Goal: Task Accomplishment & Management: Complete application form

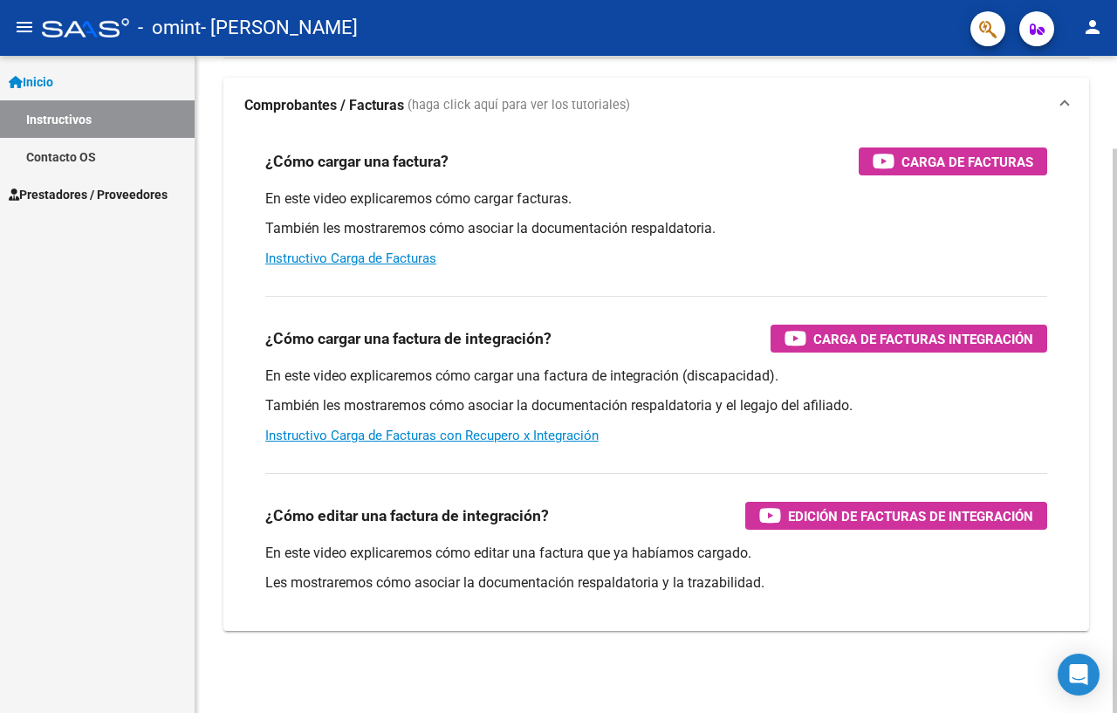
scroll to position [108, 0]
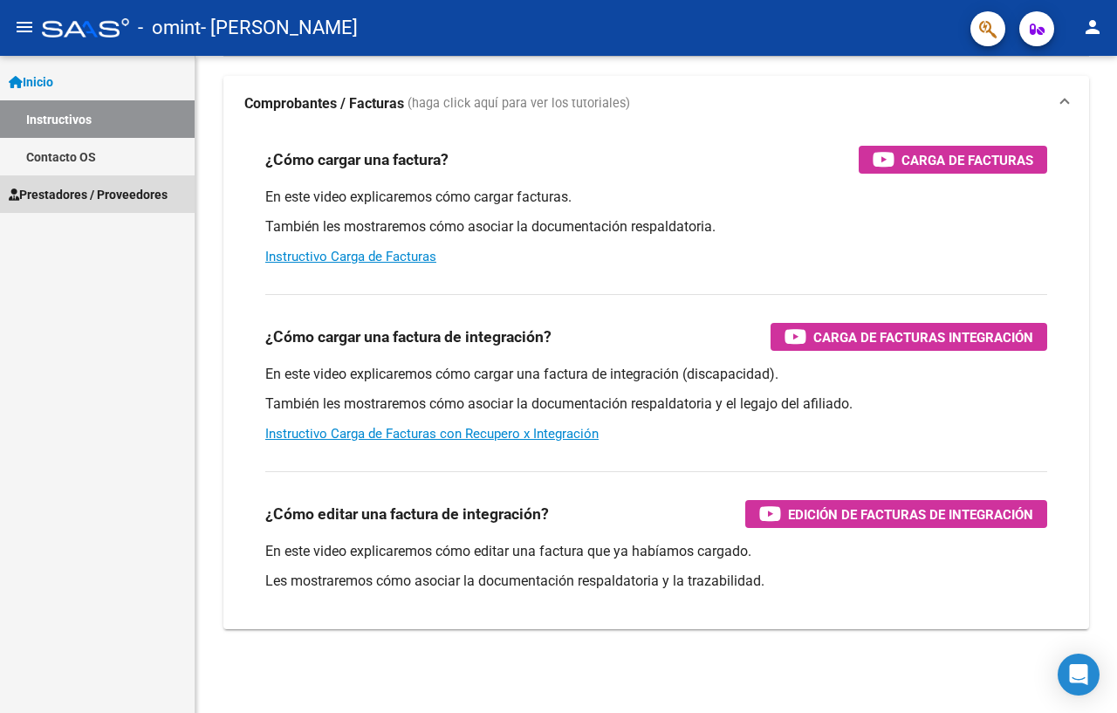
click at [72, 194] on span "Prestadores / Proveedores" at bounding box center [88, 194] width 159 height 19
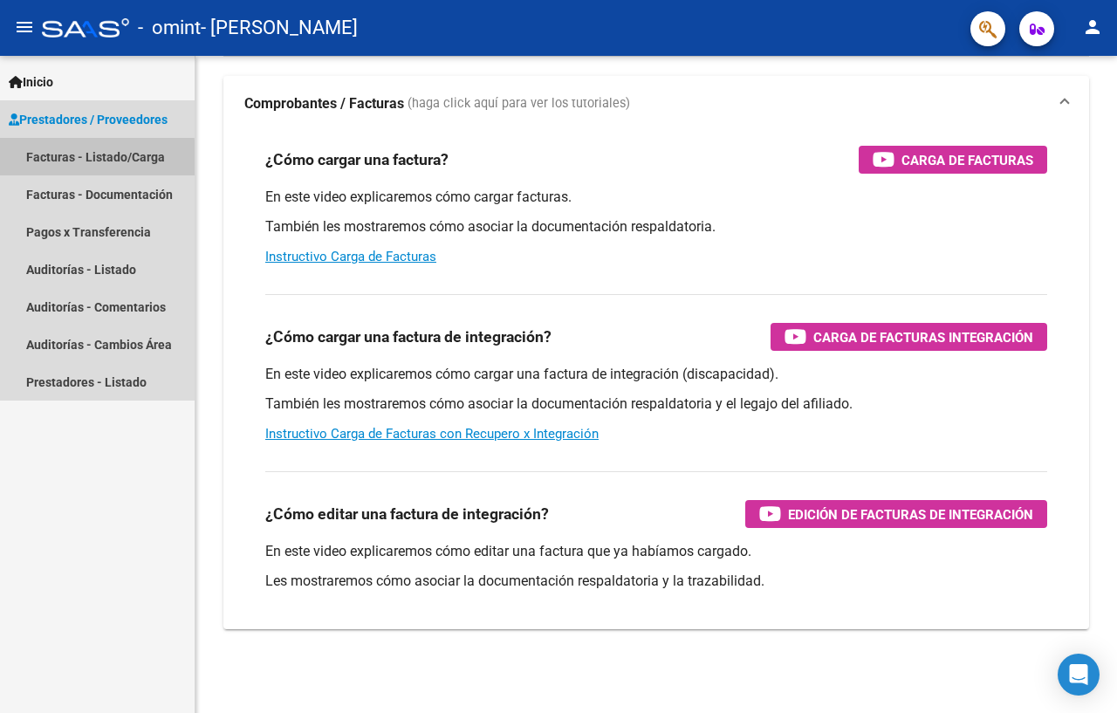
click at [87, 159] on link "Facturas - Listado/Carga" at bounding box center [97, 157] width 195 height 38
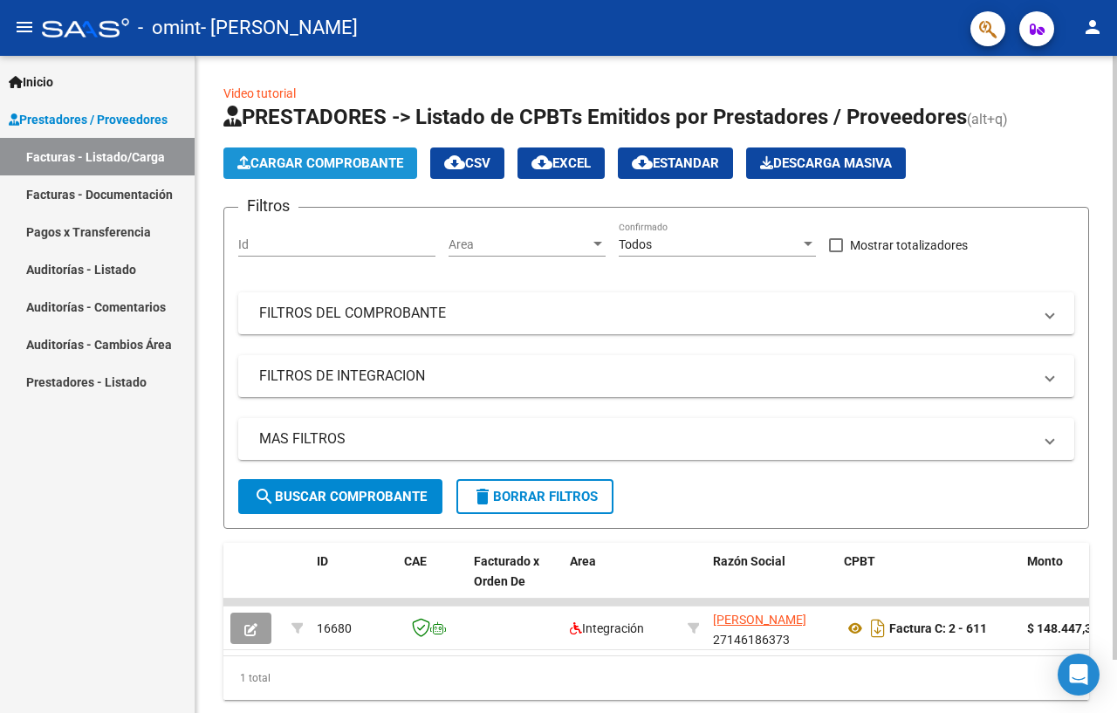
click at [346, 165] on span "Cargar Comprobante" at bounding box center [320, 163] width 166 height 16
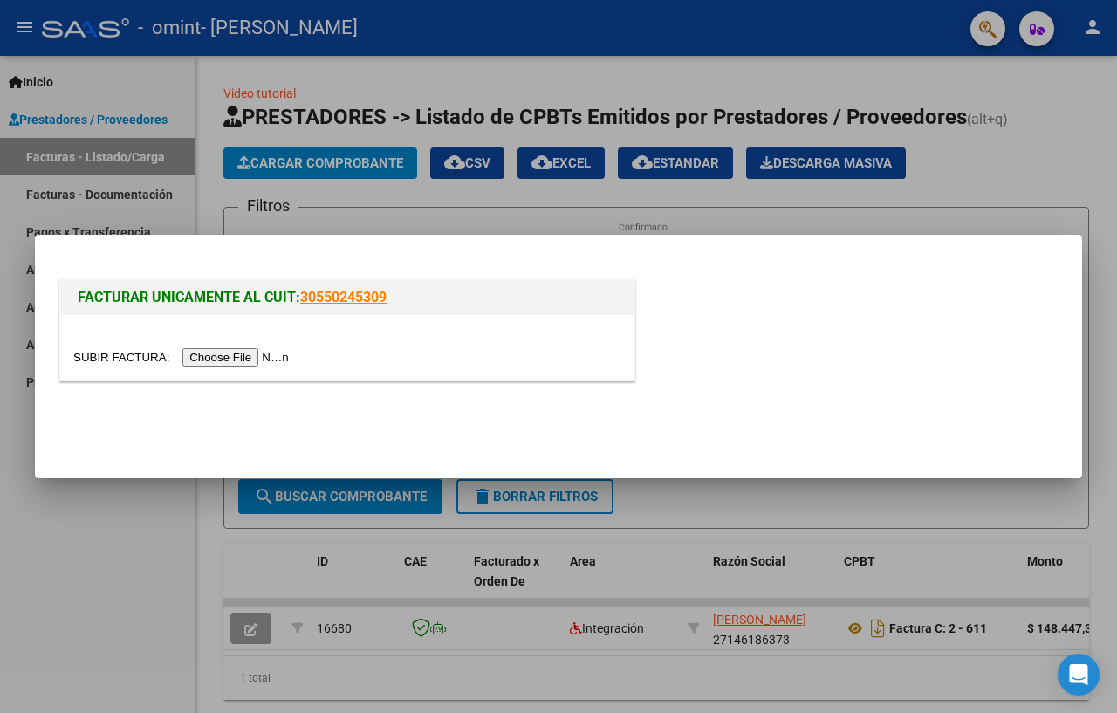
click at [266, 355] on input "file" at bounding box center [183, 357] width 221 height 18
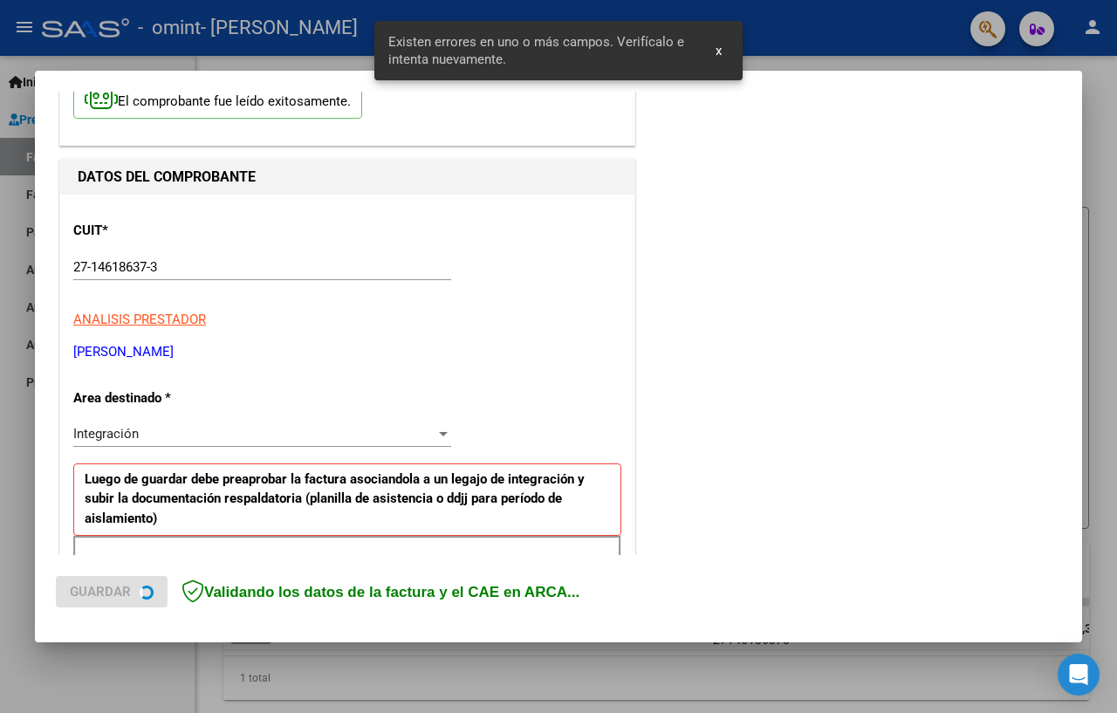
scroll to position [363, 0]
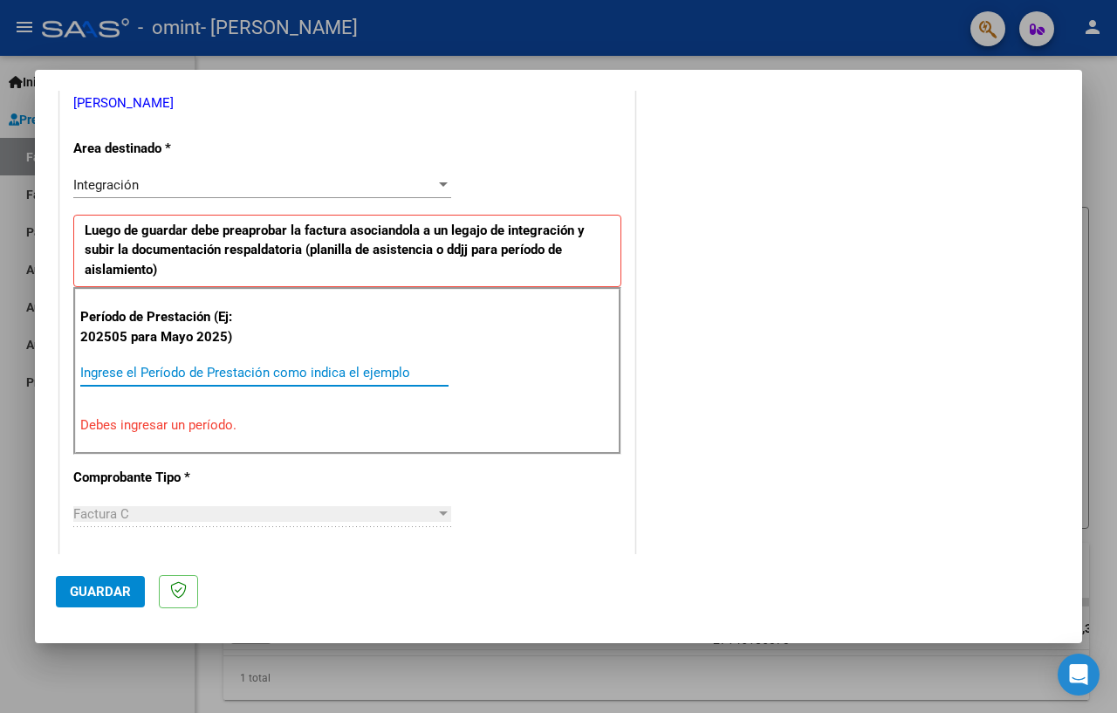
click at [261, 369] on input "Ingrese el Período de Prestación como indica el ejemplo" at bounding box center [264, 373] width 368 height 16
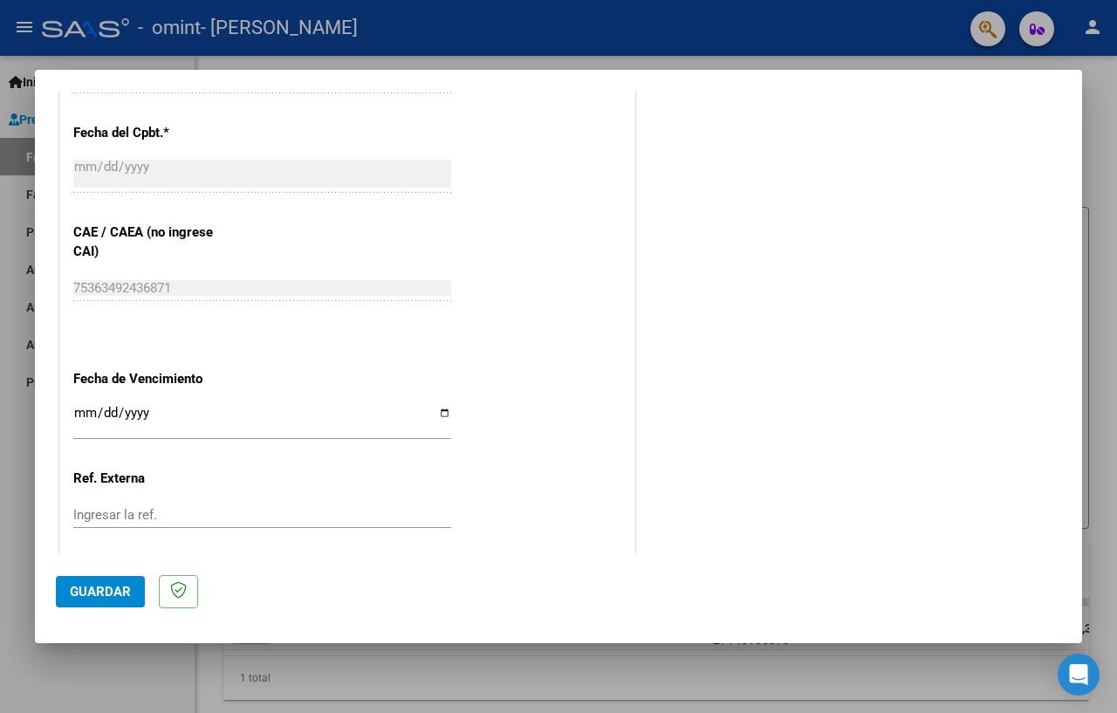
scroll to position [1061, 0]
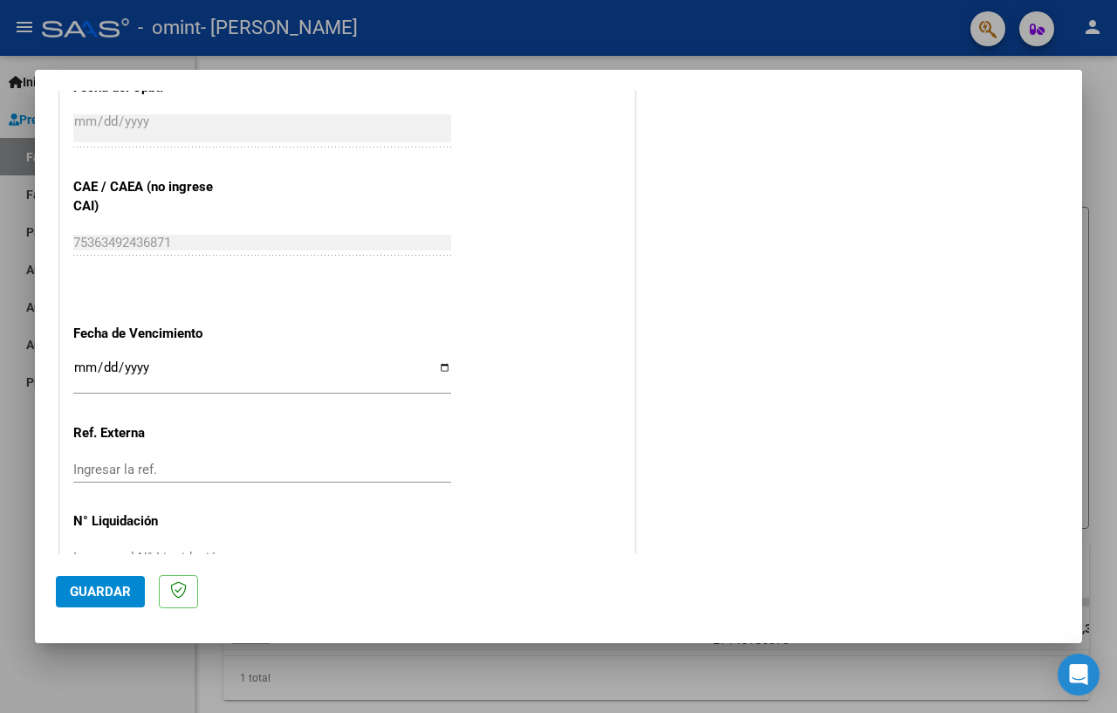
type input "202508"
click at [437, 360] on input "Ingresar la fecha" at bounding box center [262, 374] width 378 height 28
type input "[DATE]"
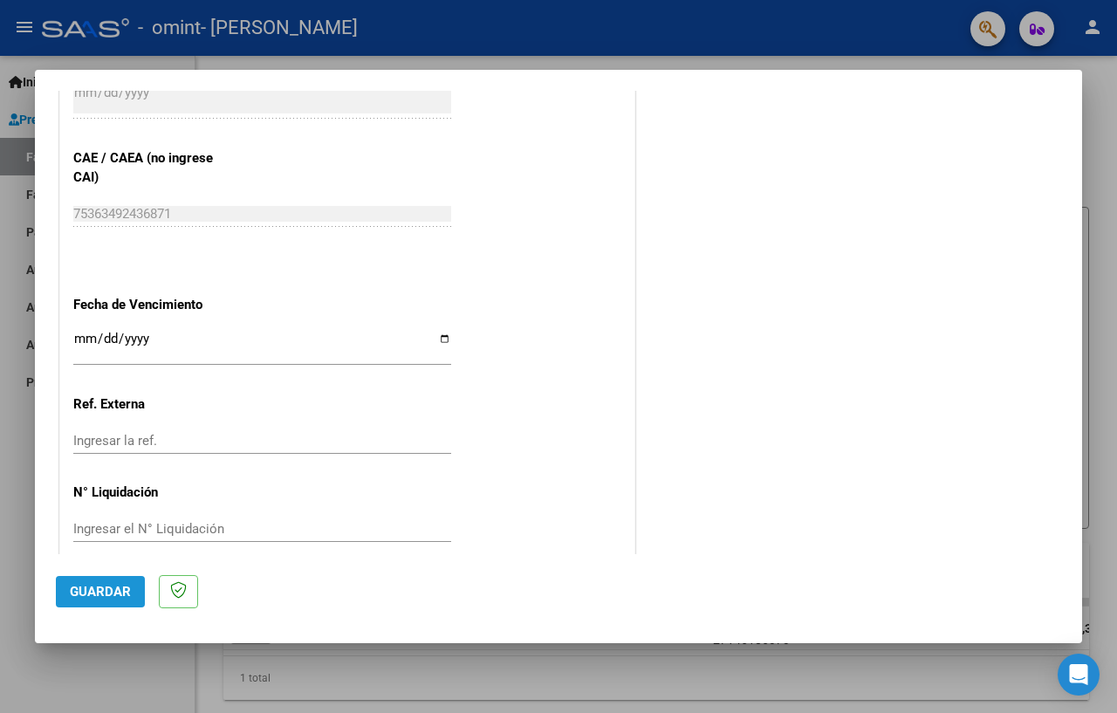
click at [104, 590] on span "Guardar" at bounding box center [100, 592] width 61 height 16
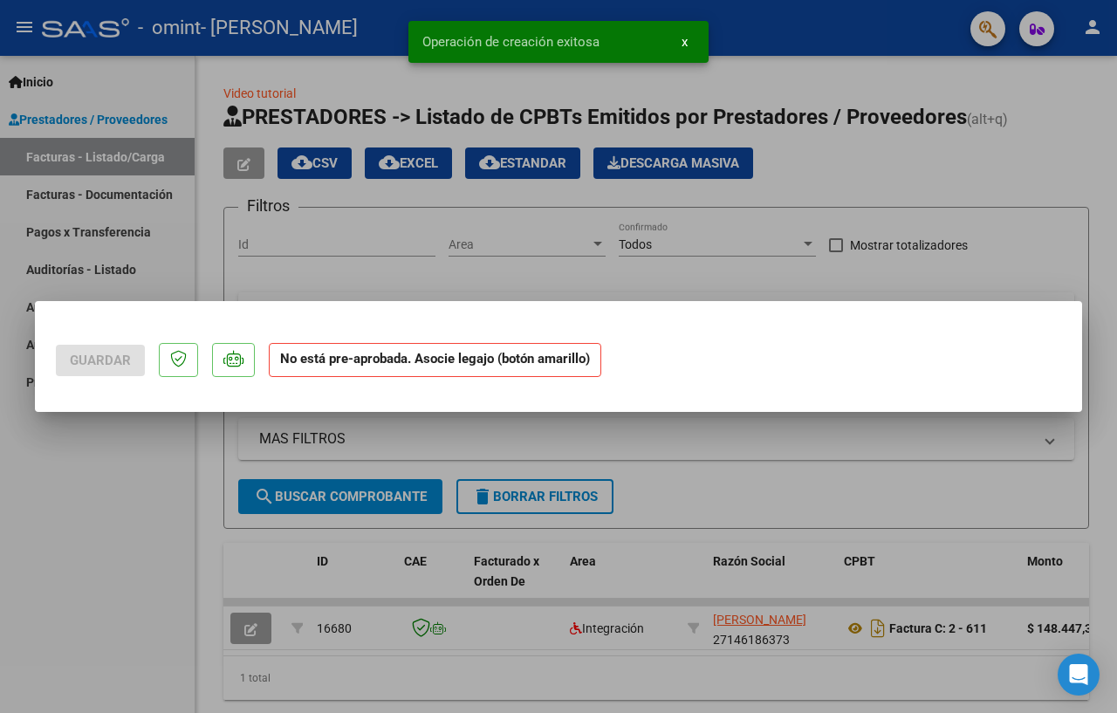
scroll to position [0, 0]
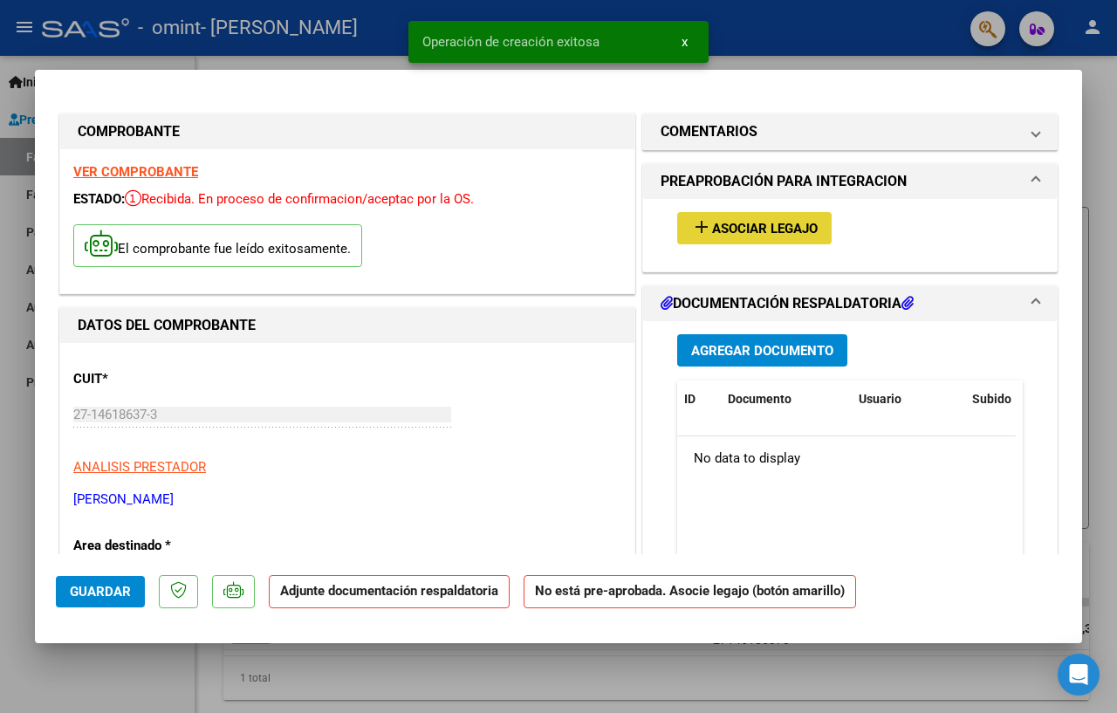
click at [712, 225] on span "Asociar Legajo" at bounding box center [765, 229] width 106 height 16
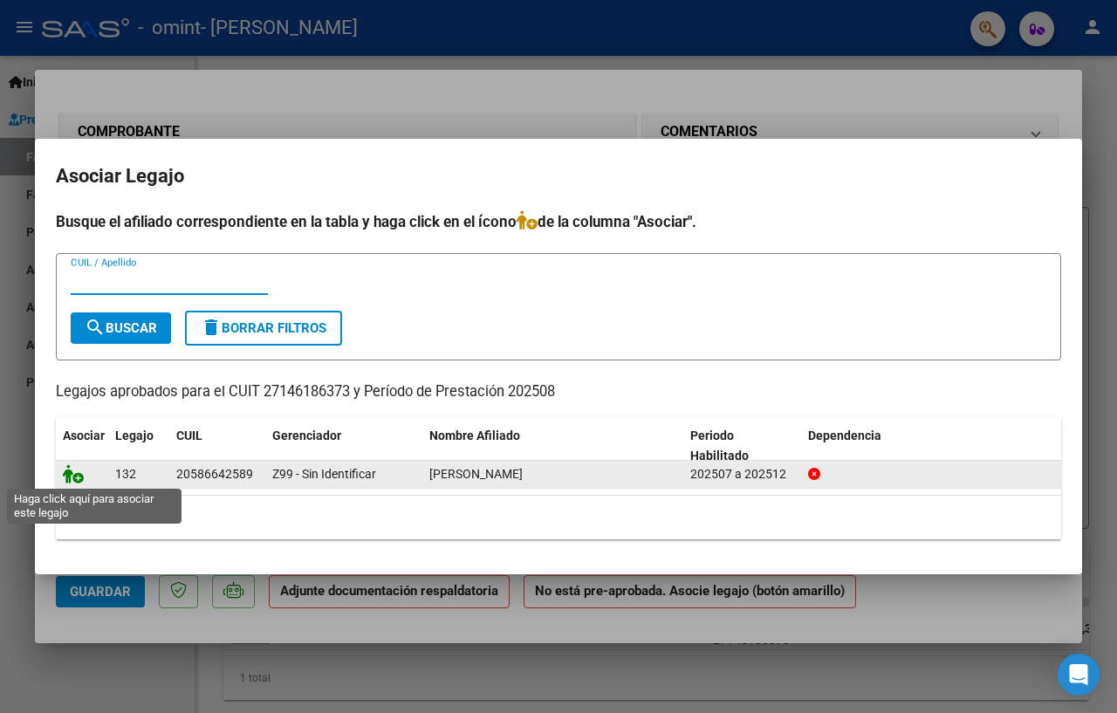
click at [74, 479] on icon at bounding box center [73, 473] width 21 height 19
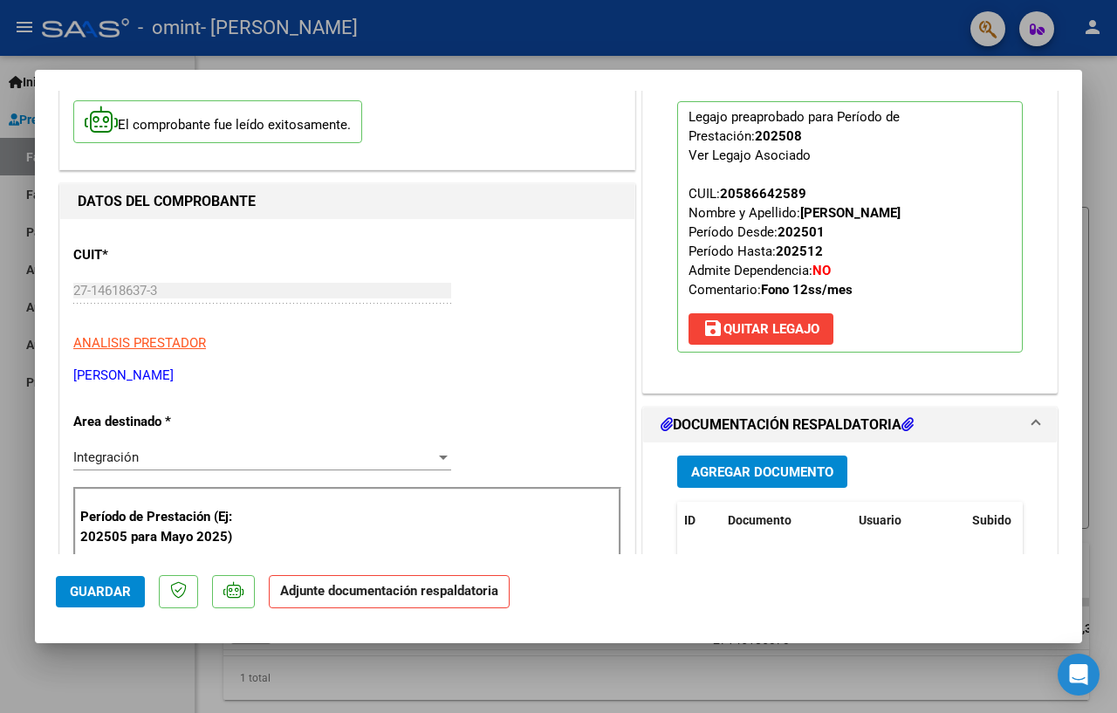
scroll to position [349, 0]
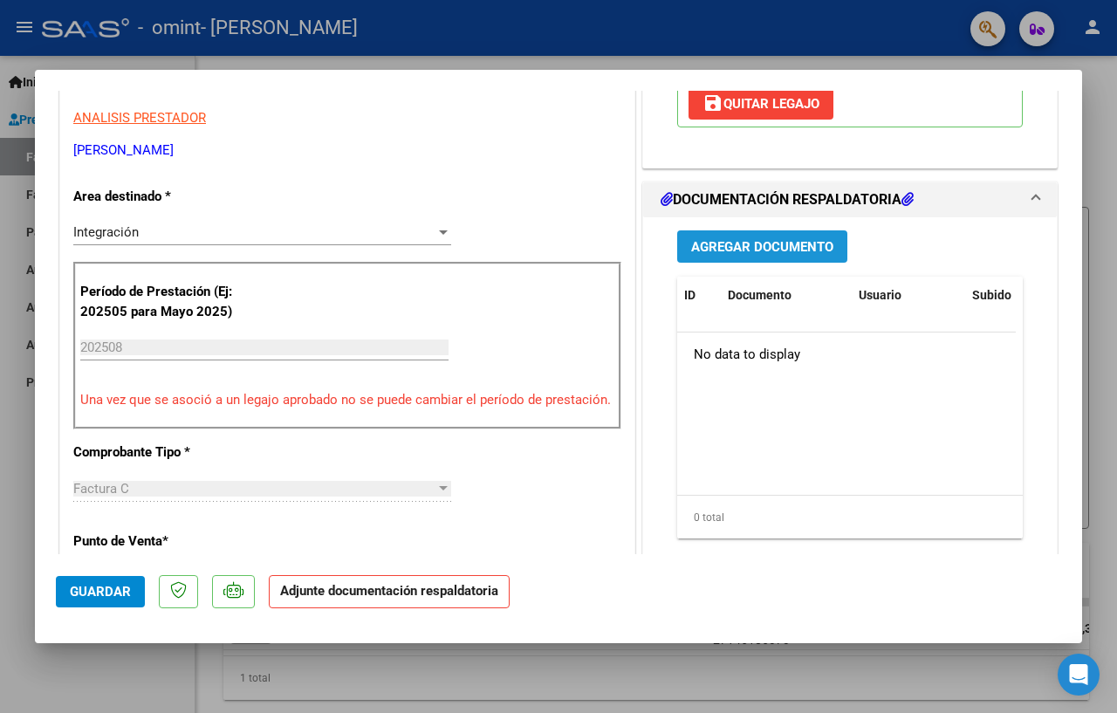
click at [761, 243] on span "Agregar Documento" at bounding box center [762, 247] width 142 height 16
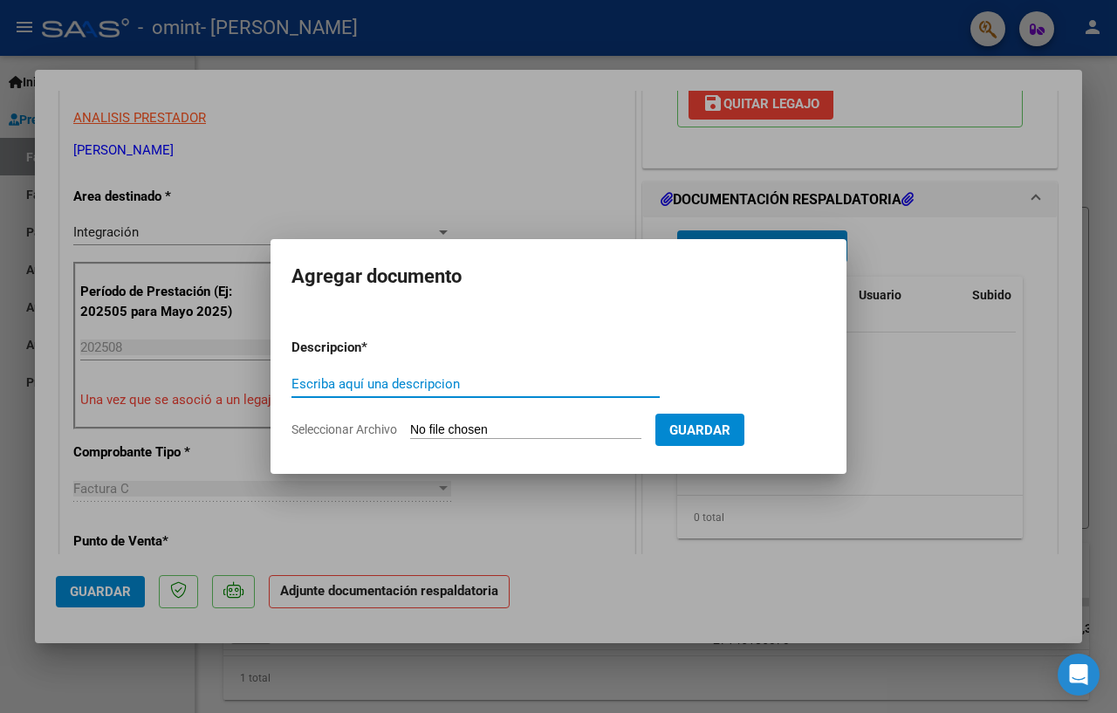
click at [511, 387] on input "Escriba aquí una descripcion" at bounding box center [475, 384] width 368 height 16
click at [467, 381] on input "factura" at bounding box center [475, 384] width 368 height 16
type input "factura 629"
click at [473, 431] on input "Seleccionar Archivo" at bounding box center [525, 430] width 231 height 17
type input "C:\fakepath\FC 629 010925_ORTIZ 0825.pdf"
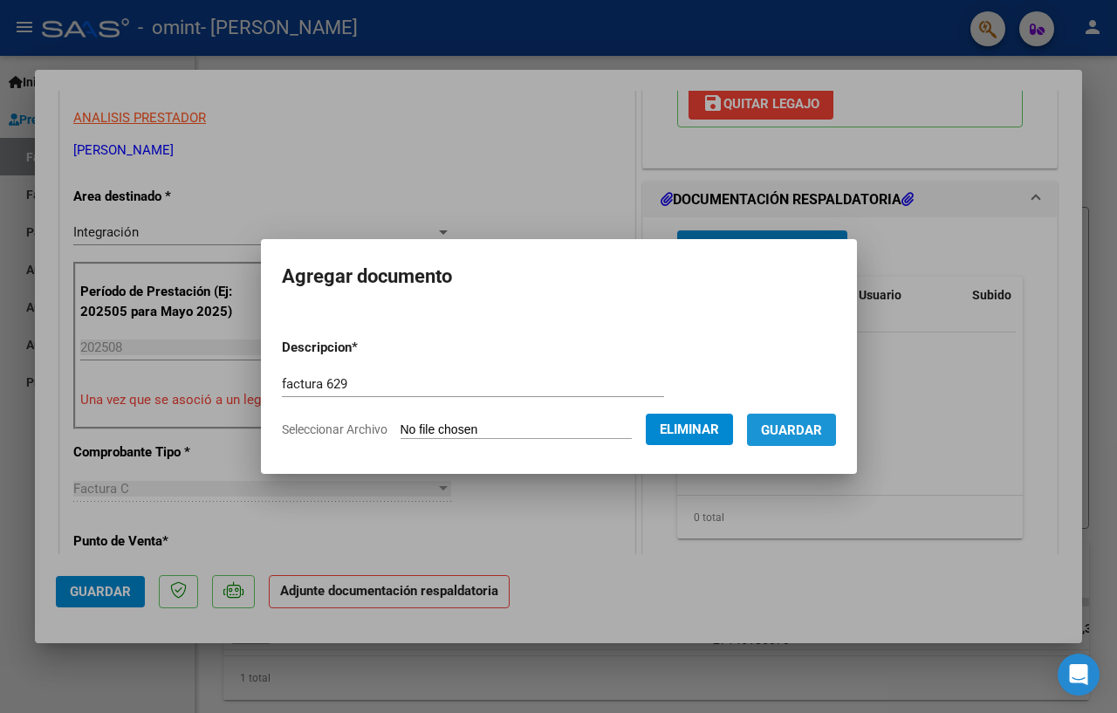
click at [783, 426] on span "Guardar" at bounding box center [791, 430] width 61 height 16
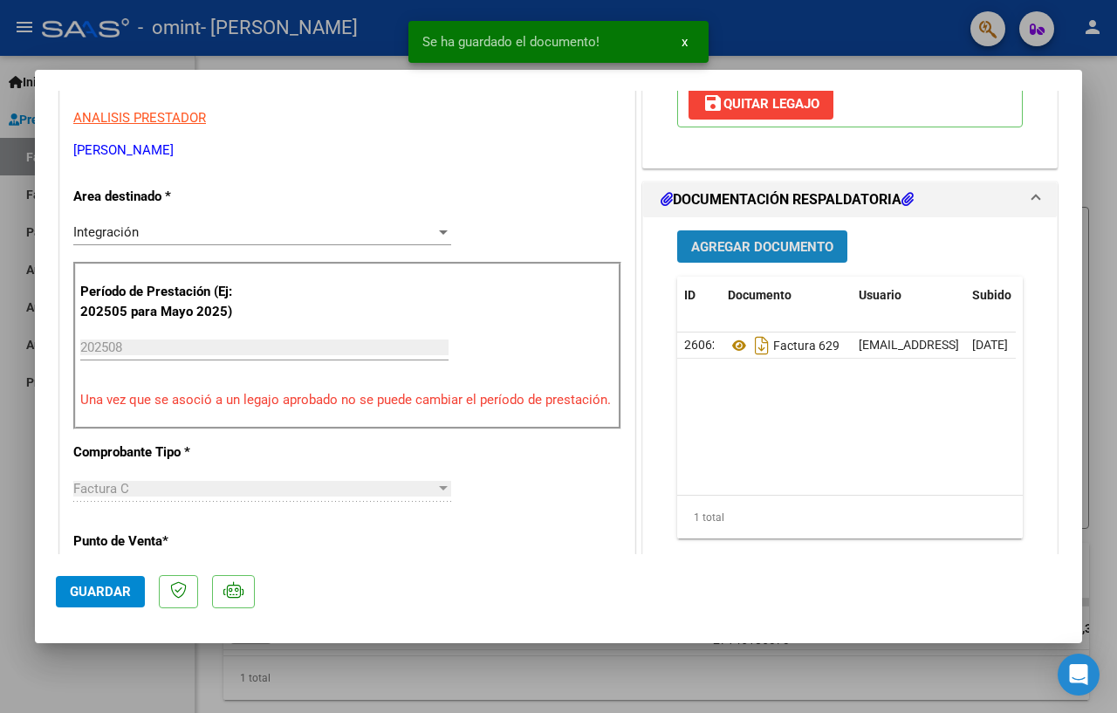
click at [737, 250] on span "Agregar Documento" at bounding box center [762, 247] width 142 height 16
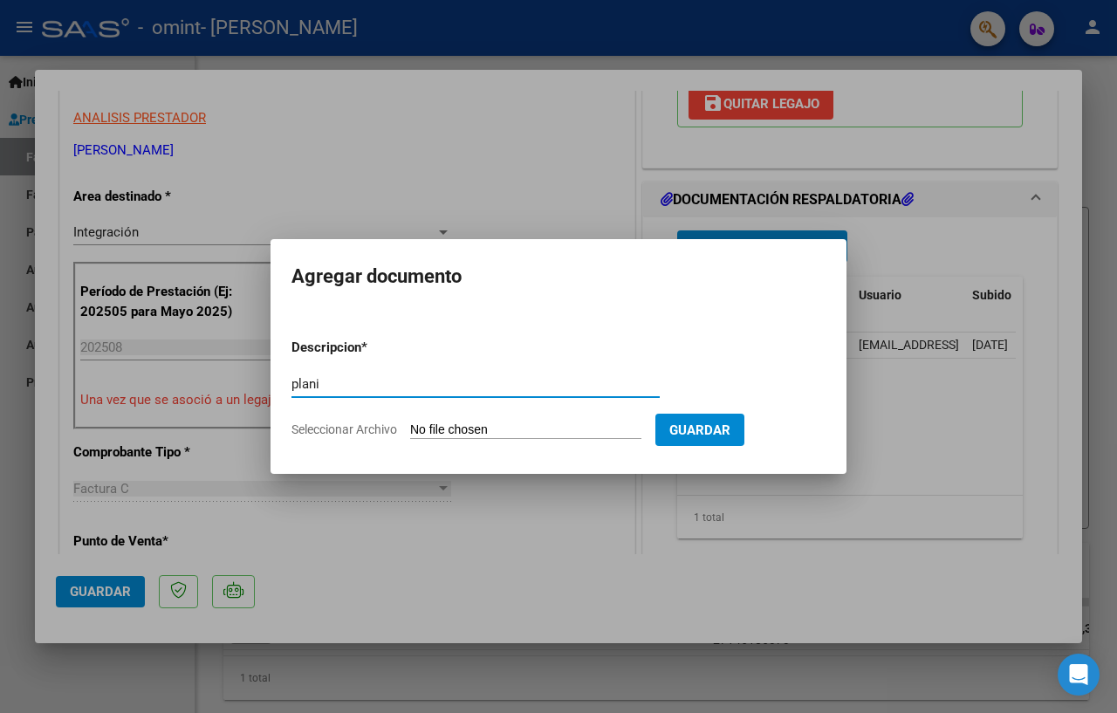
type input "planilla asistencia"
click at [505, 428] on input "Seleccionar Archivo" at bounding box center [525, 430] width 231 height 17
type input "C:\fakepath\Planilla Asistencia 0825.pdf"
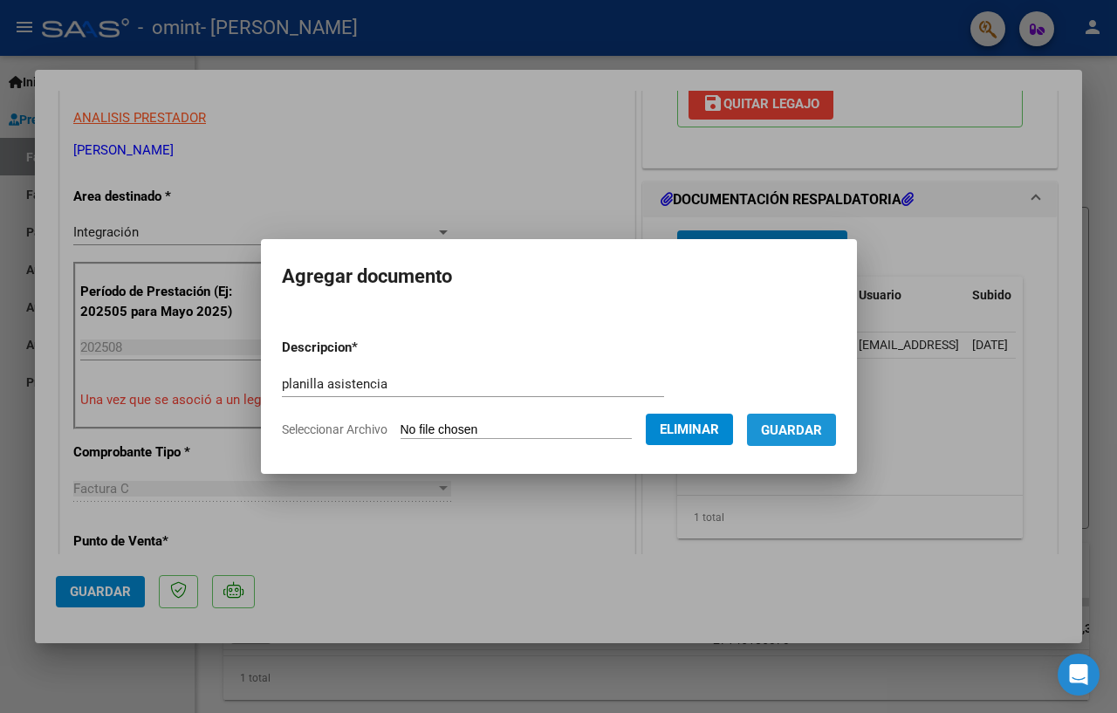
click at [785, 433] on span "Guardar" at bounding box center [791, 430] width 61 height 16
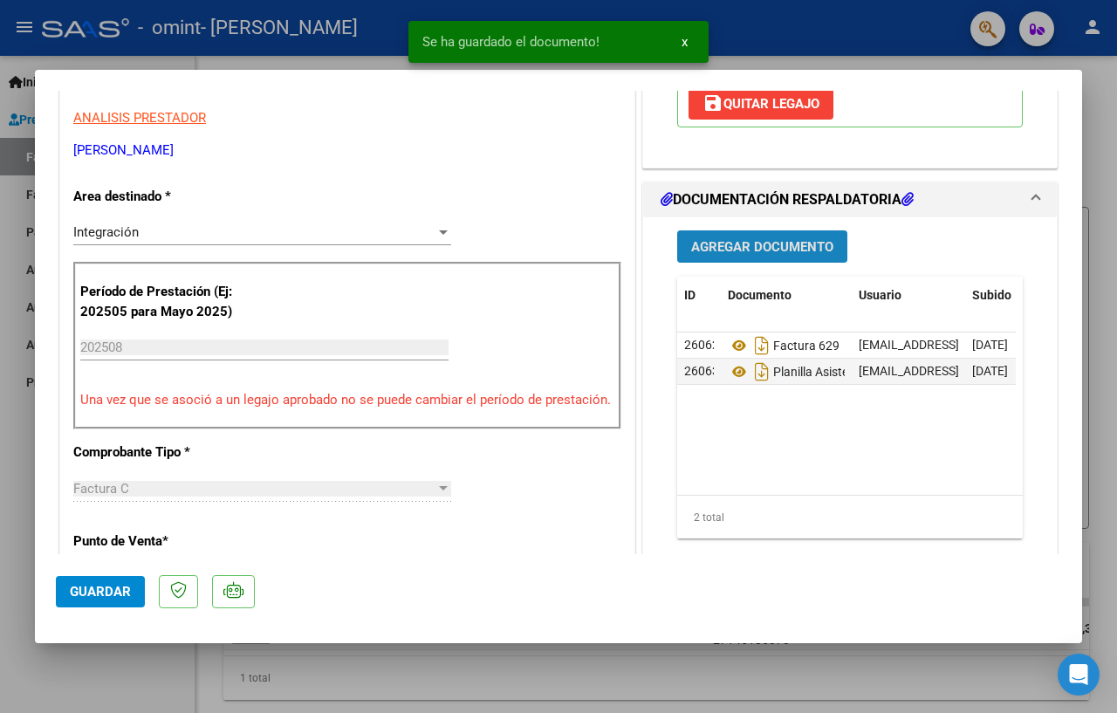
click at [738, 246] on span "Agregar Documento" at bounding box center [762, 247] width 142 height 16
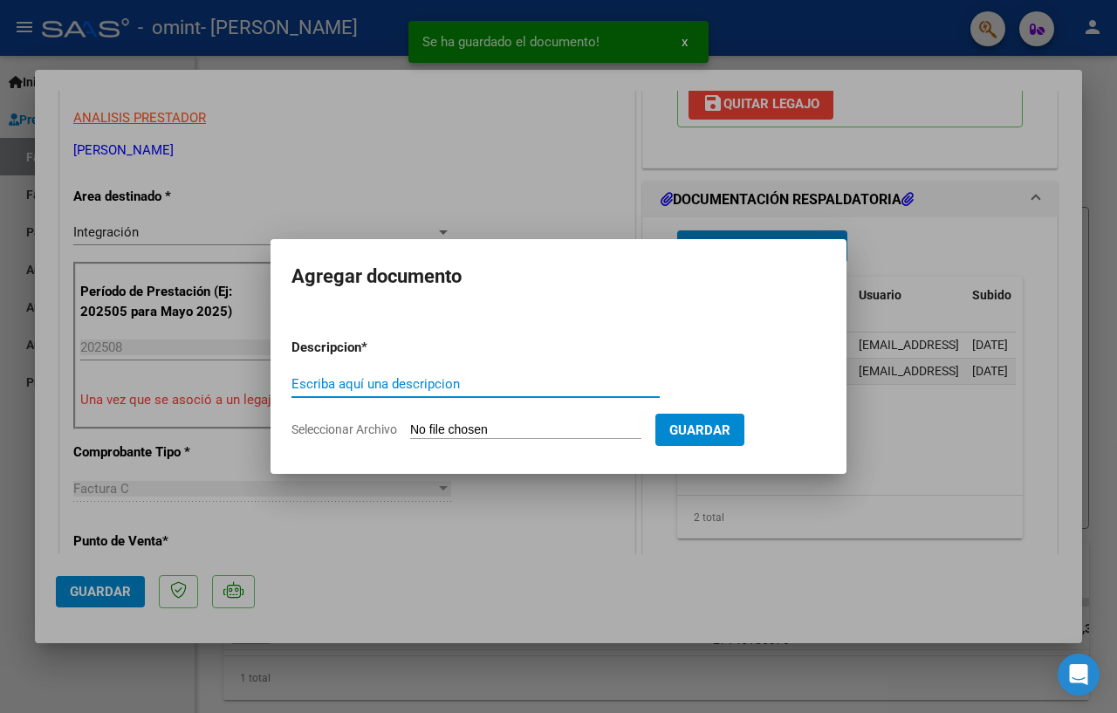
click at [352, 379] on input "Escriba aquí una descripcion" at bounding box center [475, 384] width 368 height 16
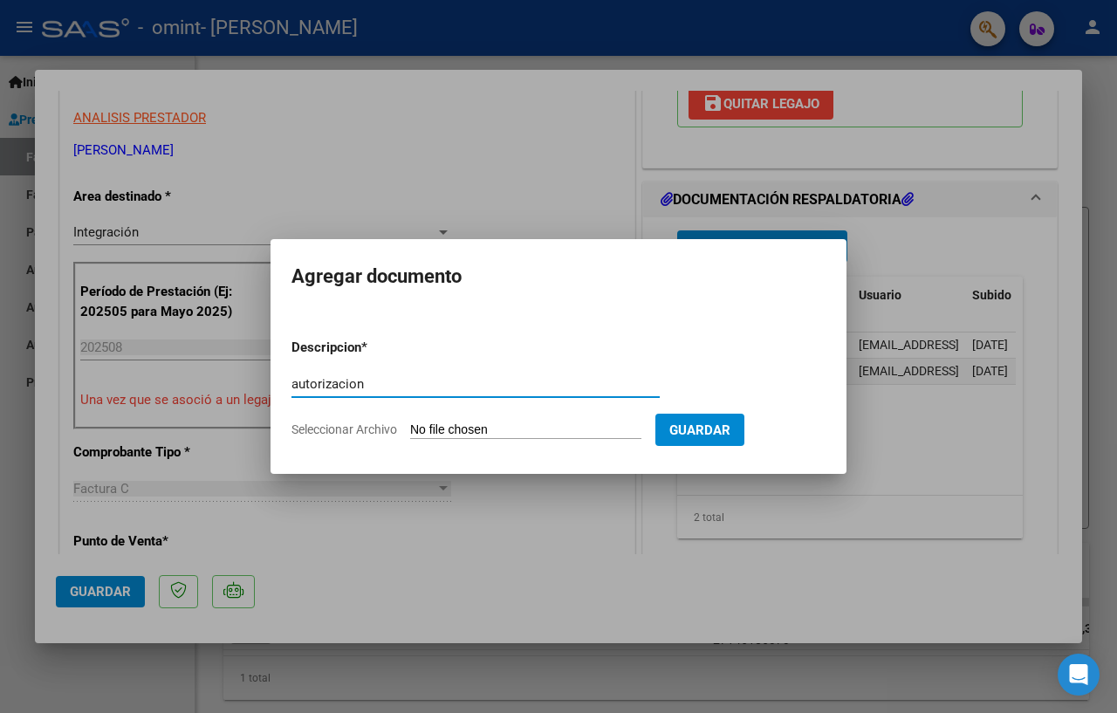
type input "autorizacion"
click at [433, 432] on input "Seleccionar Archivo" at bounding box center [525, 430] width 231 height 17
type input "C:\fakepath\autoriz [PERSON_NAME].pdf"
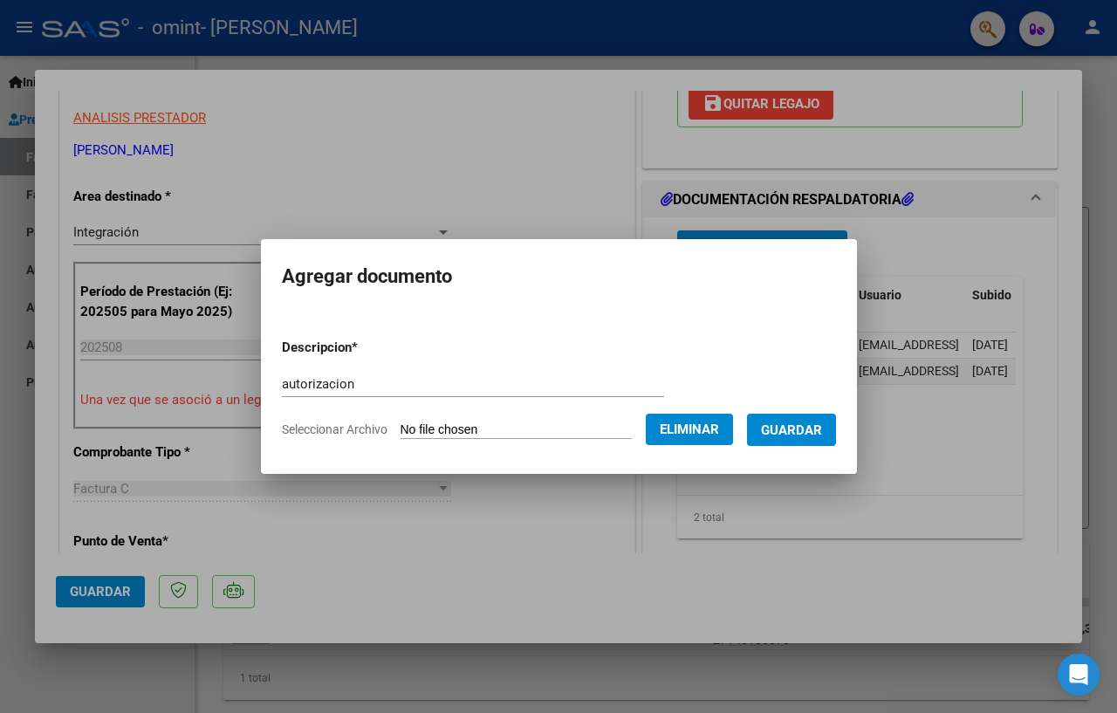
click at [787, 435] on span "Guardar" at bounding box center [791, 430] width 61 height 16
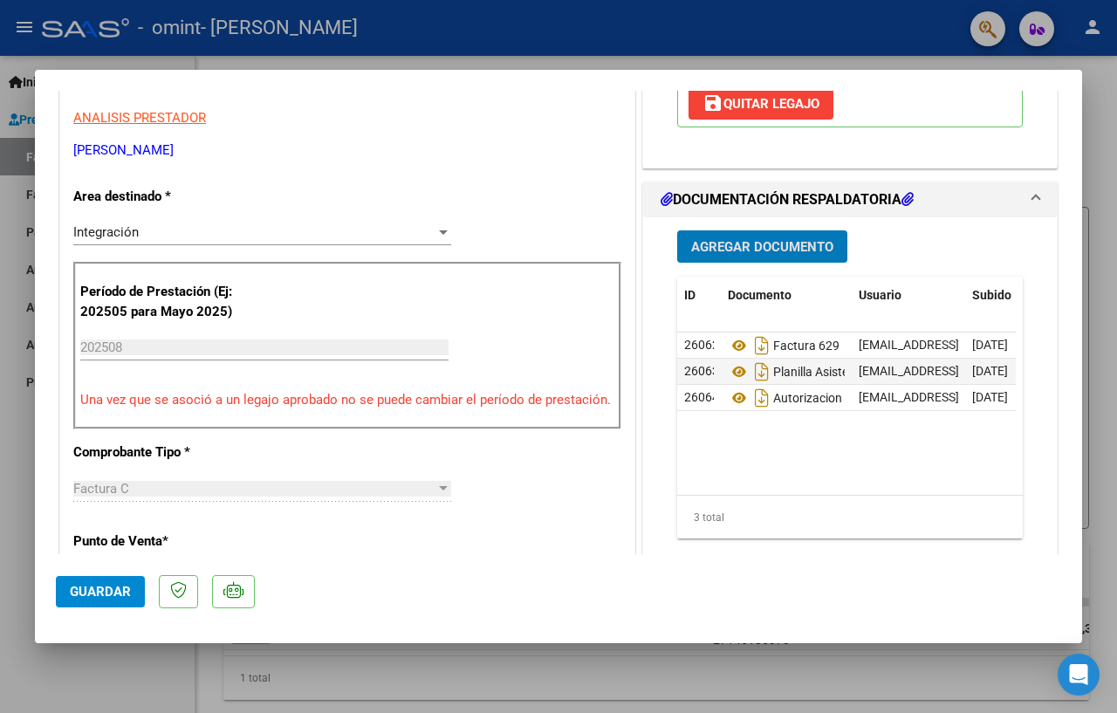
click at [93, 584] on span "Guardar" at bounding box center [100, 592] width 61 height 16
click at [56, 688] on div at bounding box center [558, 356] width 1117 height 713
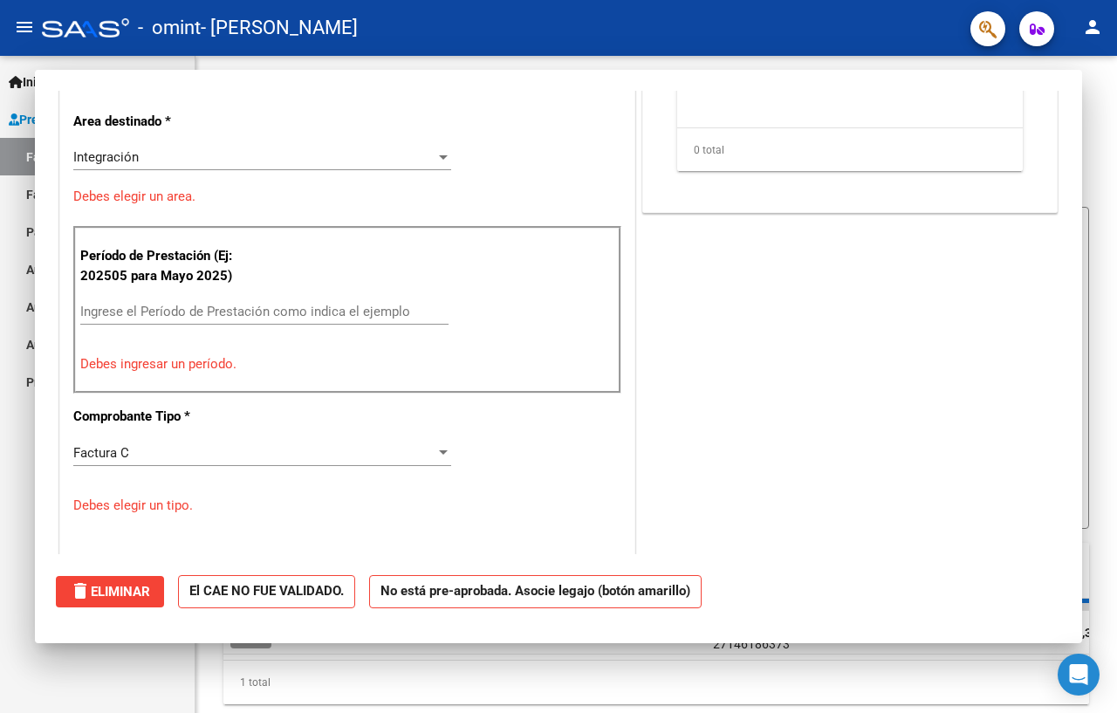
scroll to position [0, 0]
